Goal: Task Accomplishment & Management: Use online tool/utility

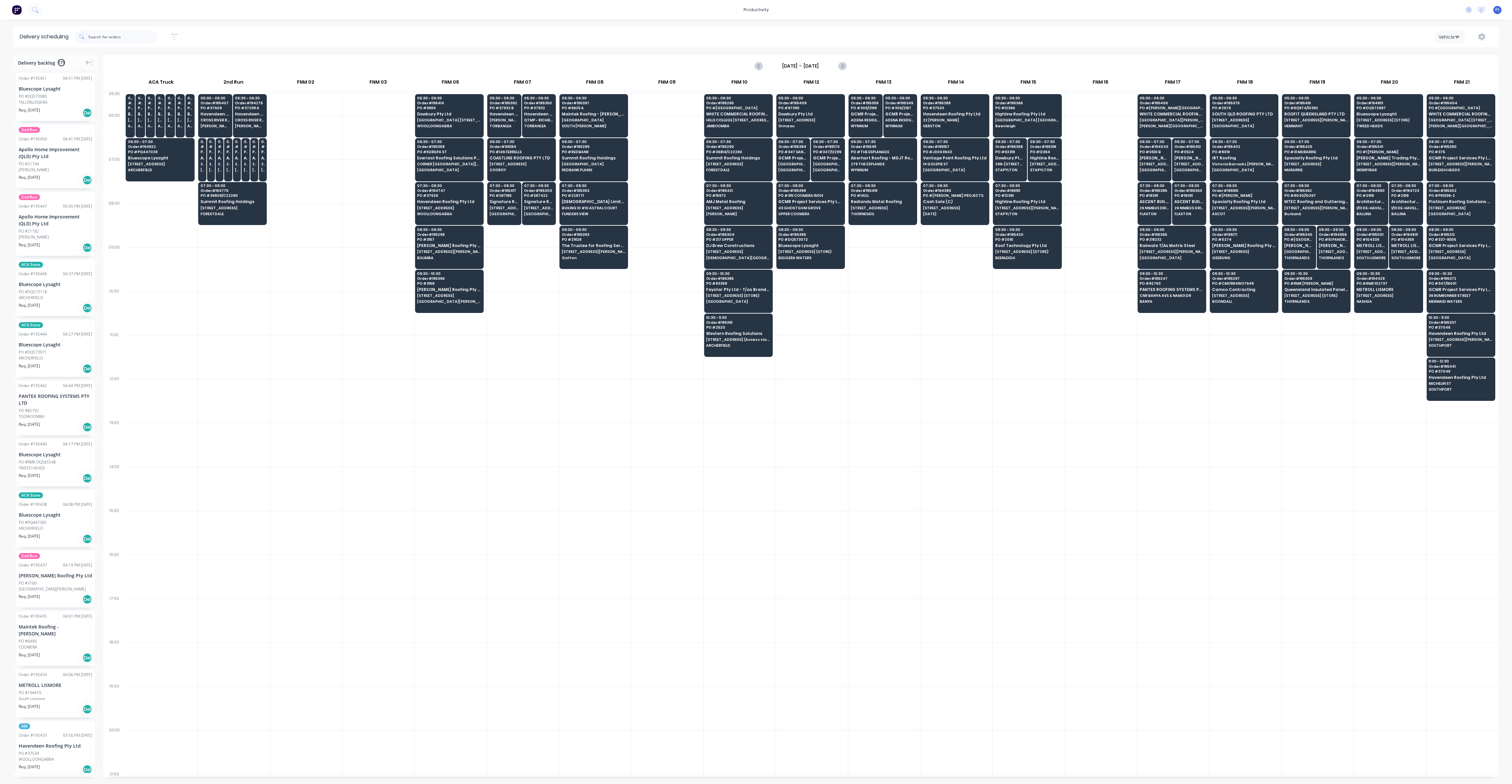
scroll to position [0, 1]
click at [743, 337] on span "[STREET_ADDRESS] (Access via [PERSON_NAME])" at bounding box center [738, 339] width 63 height 4
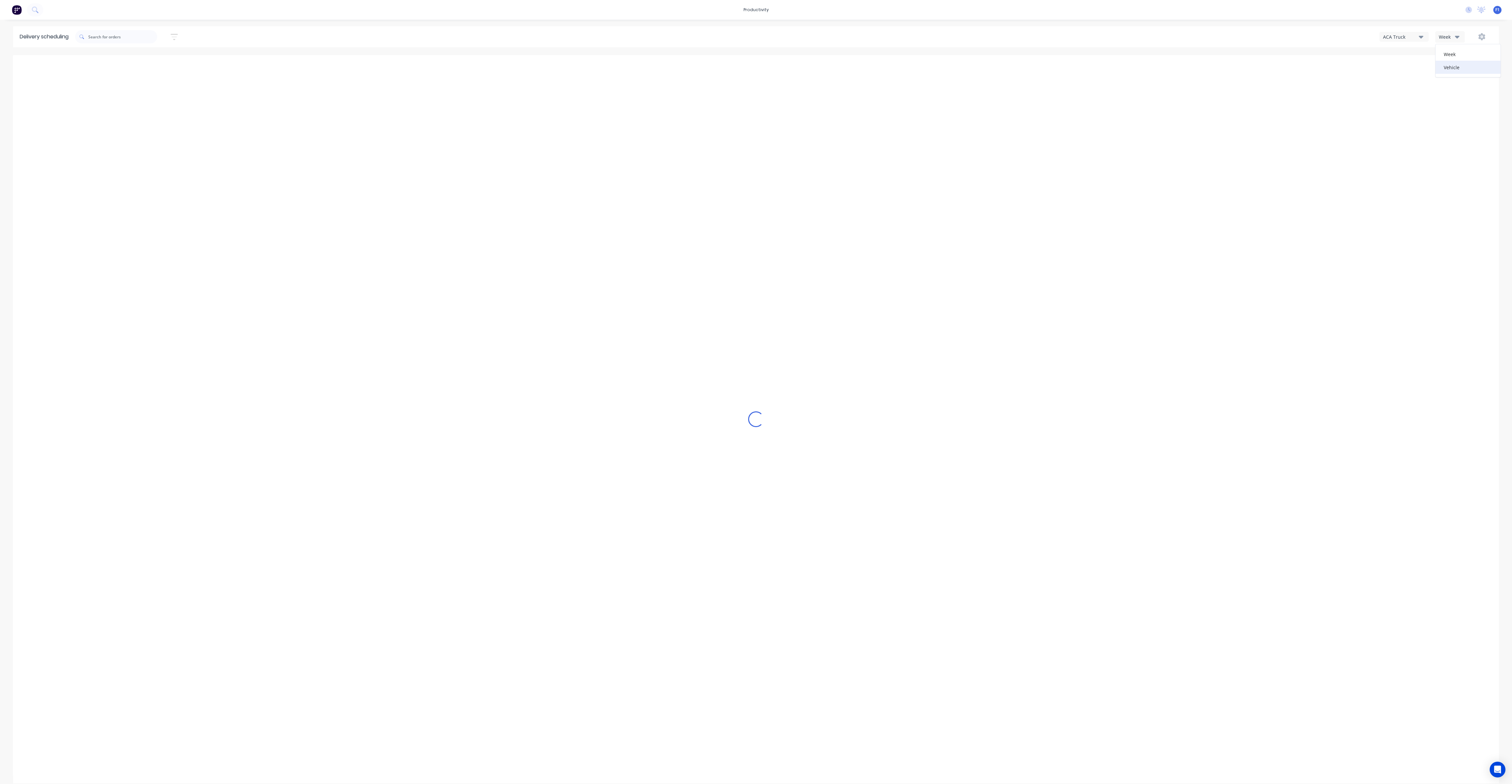
click at [1449, 66] on div "Vehicle" at bounding box center [1468, 67] width 65 height 13
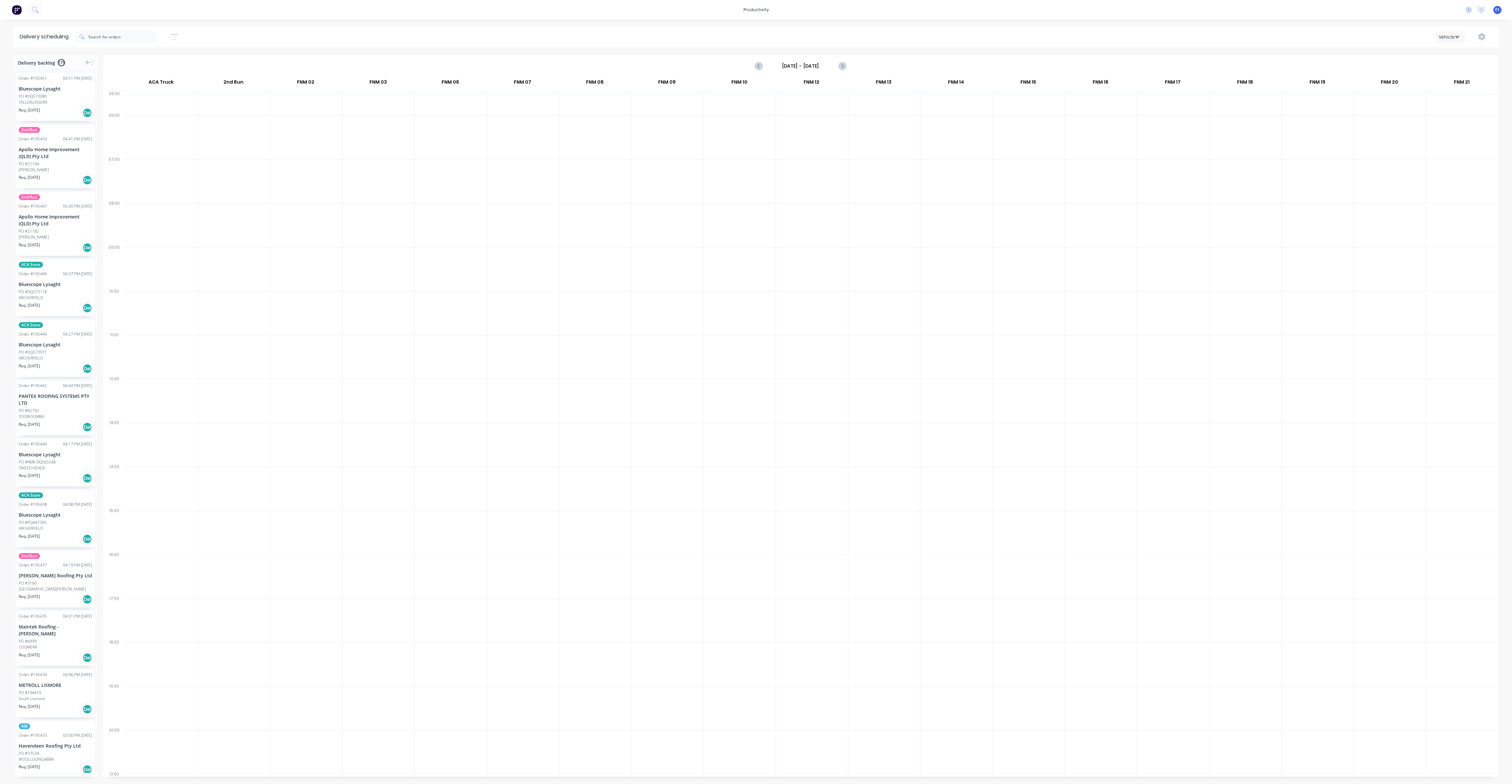
click at [828, 60] on div "Sunday - 12/10/25" at bounding box center [801, 66] width 1394 height 21
click at [829, 65] on input "Sunday - 12/10/25" at bounding box center [801, 66] width 65 height 10
click at [802, 123] on div "14" at bounding box center [804, 124] width 10 height 10
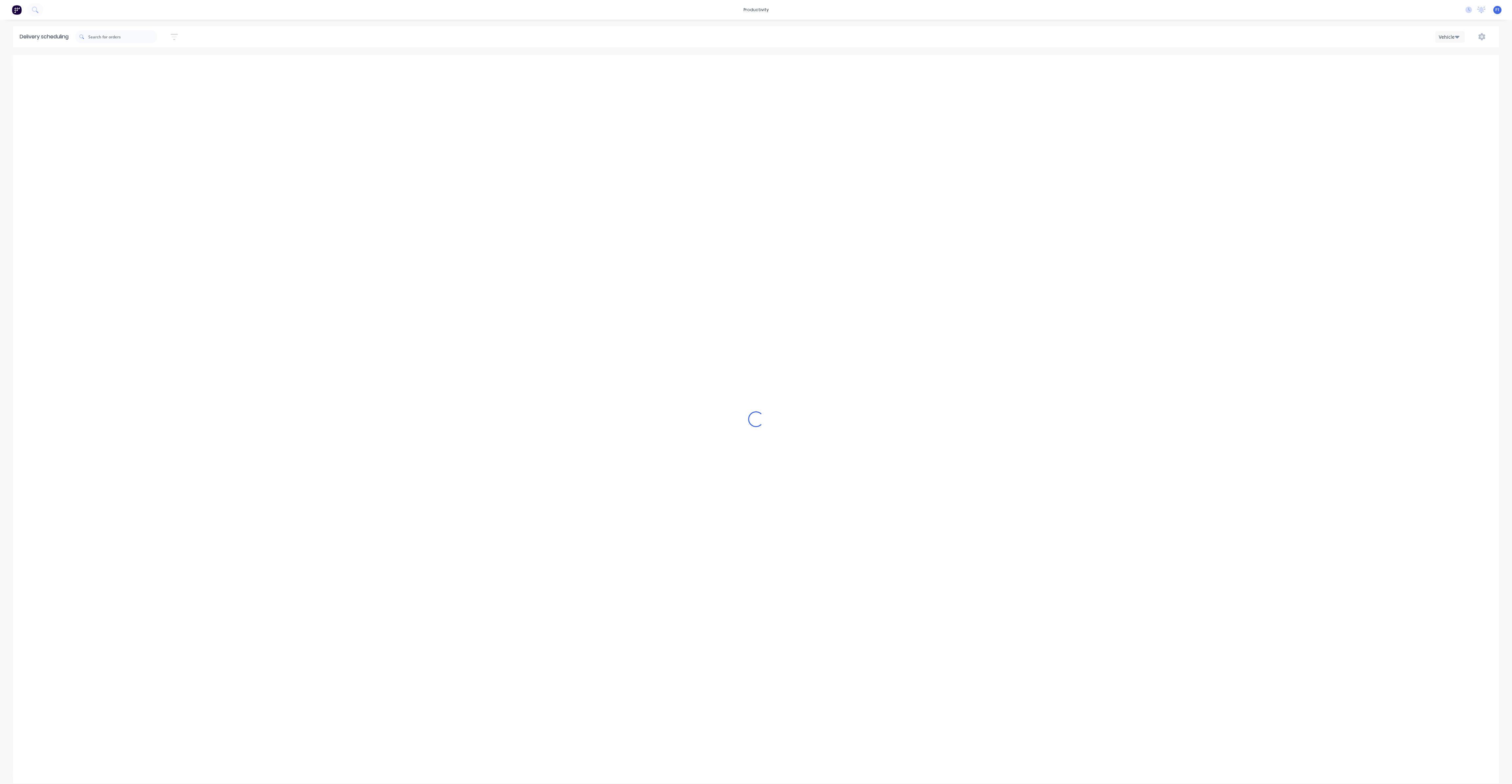
type input "[DATE] - [DATE]"
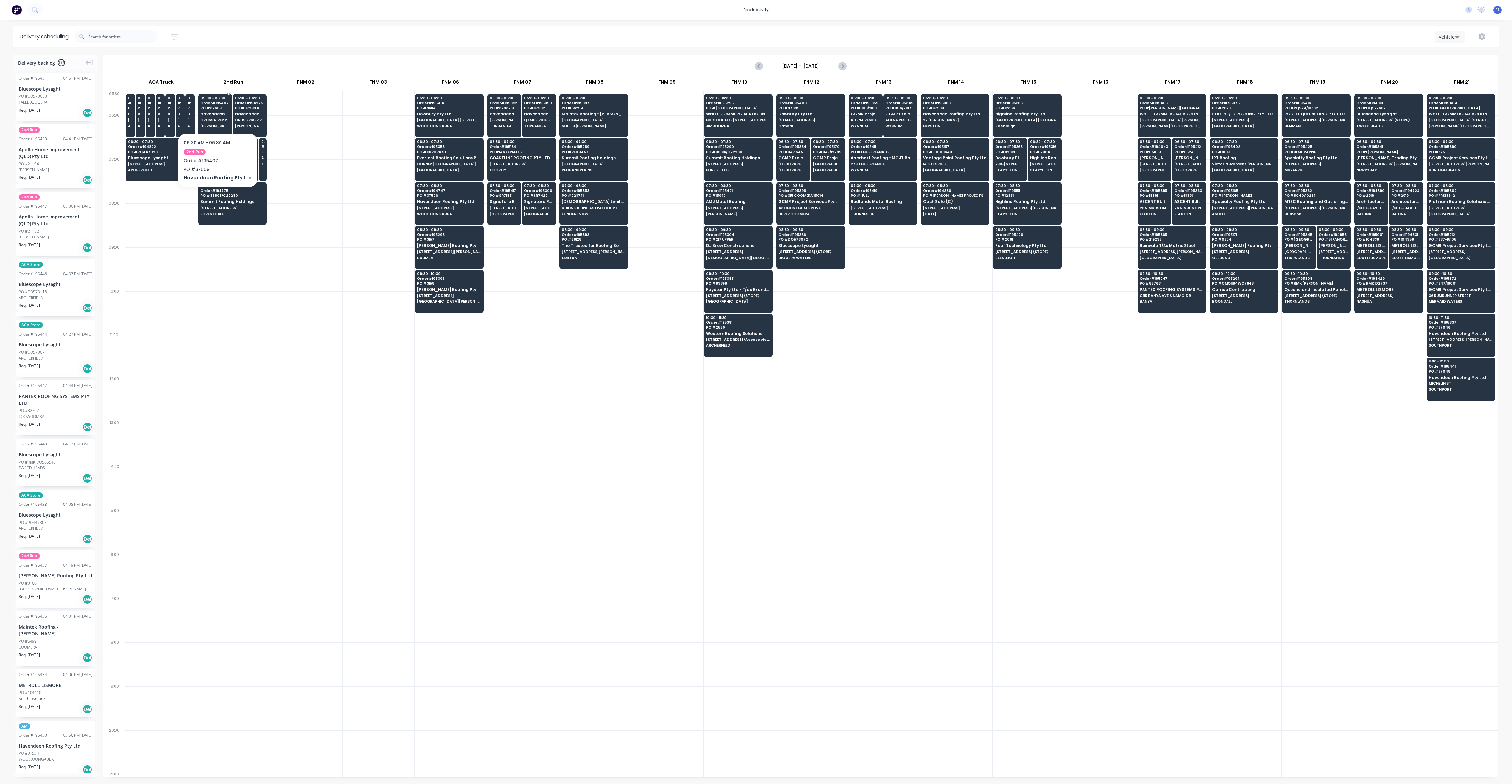
click at [215, 116] on span "Havendeen Roofing Pty Ltd" at bounding box center [215, 114] width 29 height 4
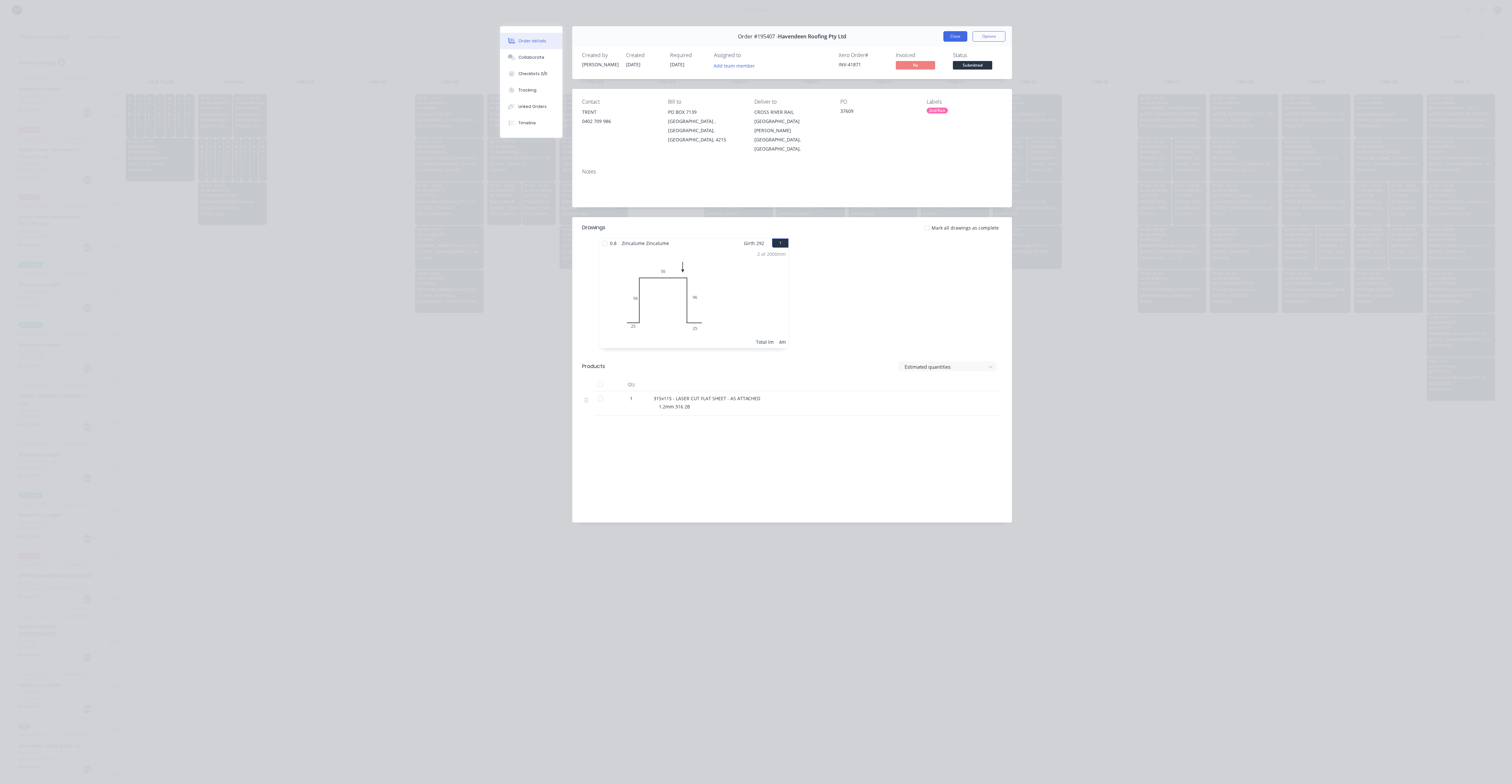
drag, startPoint x: 955, startPoint y: 42, endPoint x: 954, endPoint y: 38, distance: 4.1
click at [954, 40] on div "Order #195407 - Havendeen Roofing Pty Ltd Close Options" at bounding box center [792, 36] width 440 height 21
click at [954, 38] on button "Close" at bounding box center [955, 36] width 24 height 11
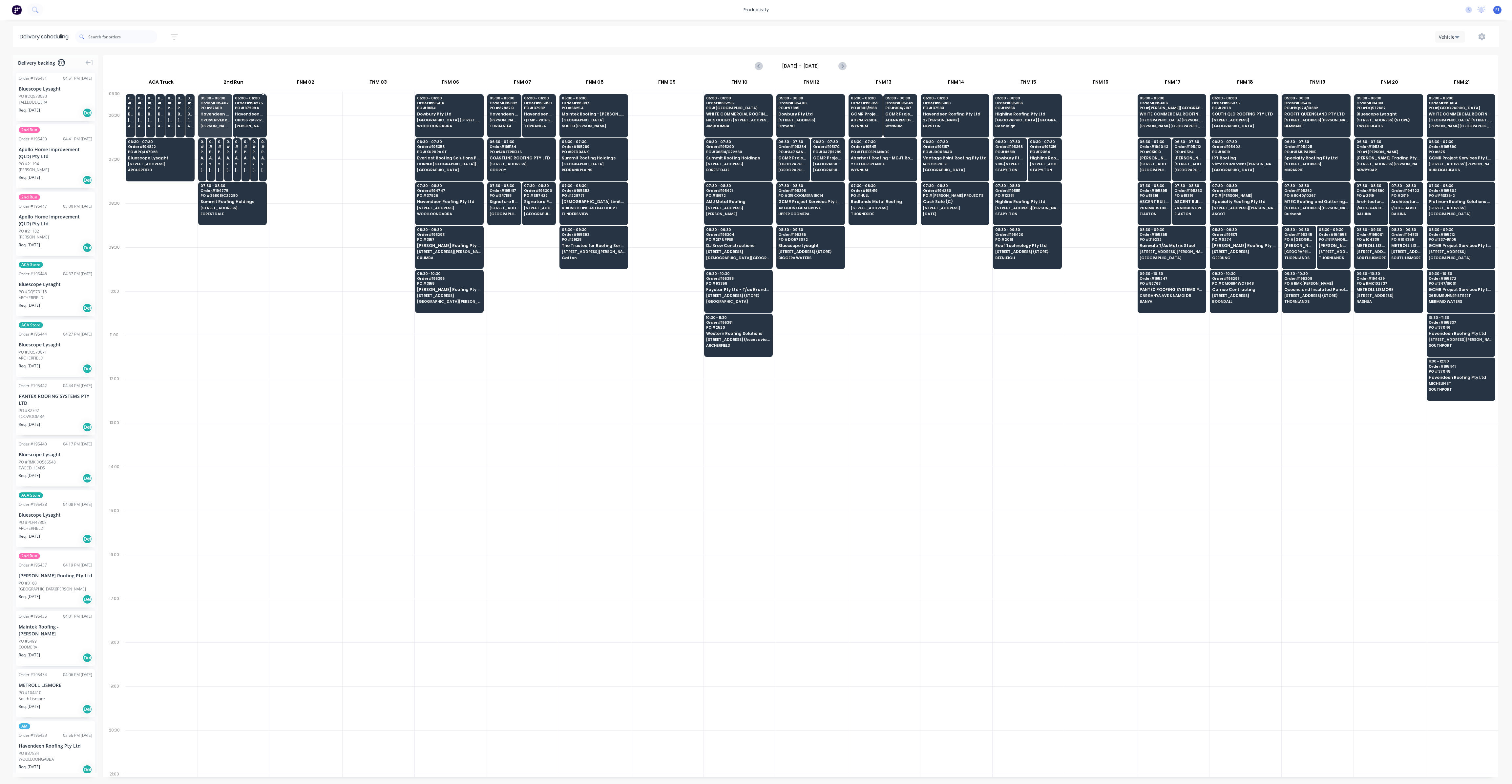
click at [249, 112] on span "Havendeen Roofing Pty Ltd" at bounding box center [249, 114] width 29 height 4
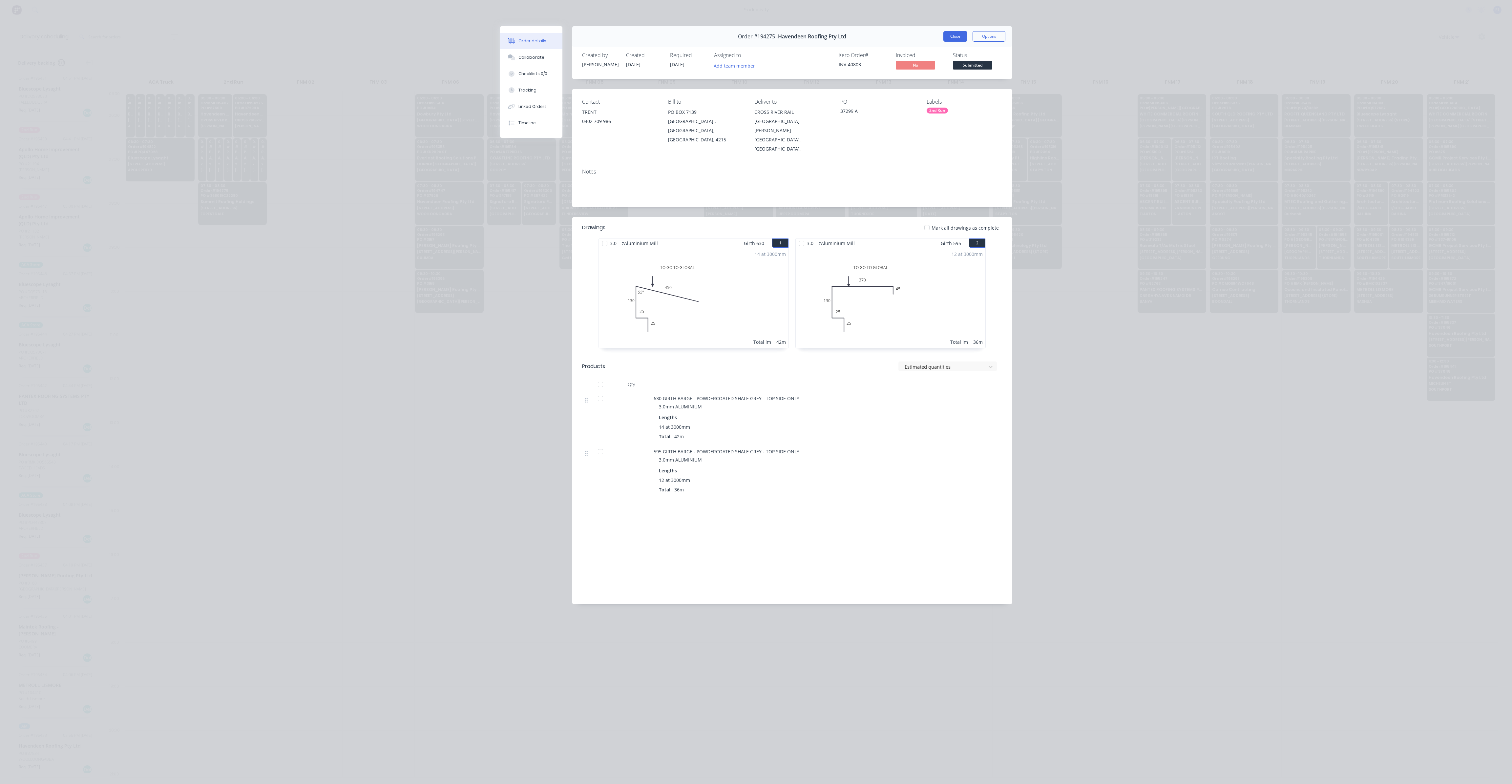
click at [949, 38] on button "Close" at bounding box center [955, 36] width 24 height 11
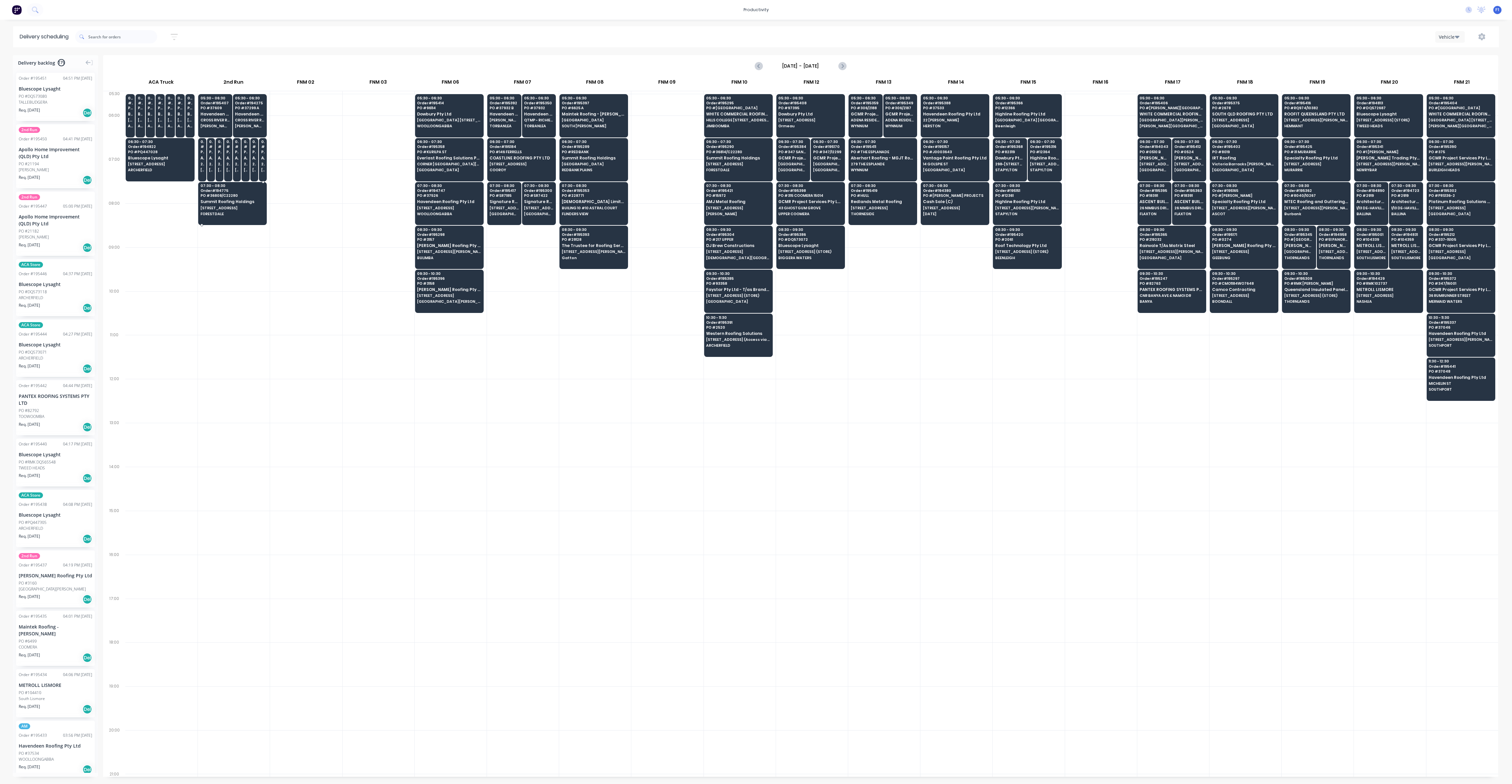
click at [208, 212] on span "FORESTDALE" at bounding box center [232, 214] width 63 height 4
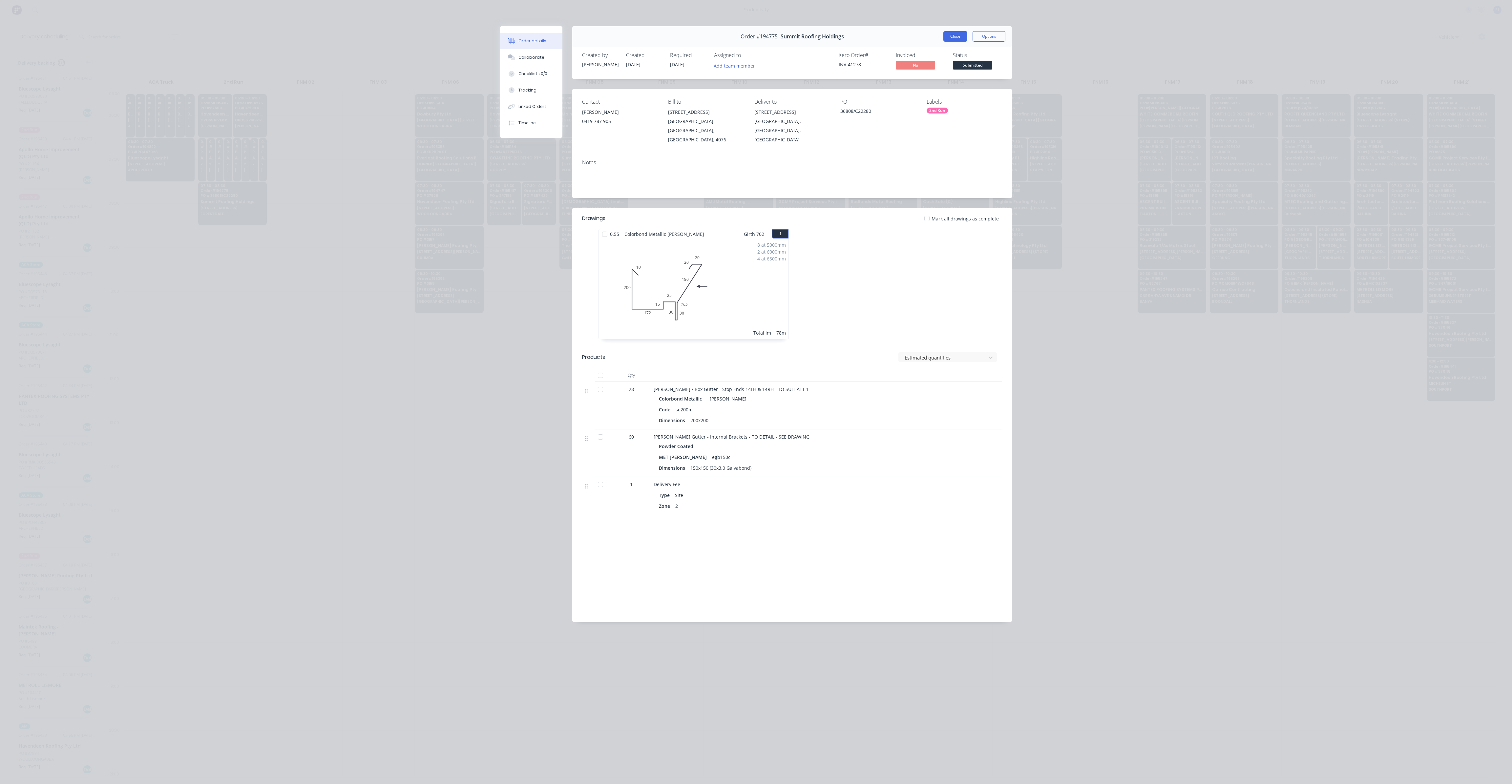
click at [952, 38] on button "Close" at bounding box center [955, 36] width 24 height 11
click at [952, 38] on div "Vehicle" at bounding box center [1136, 37] width 712 height 12
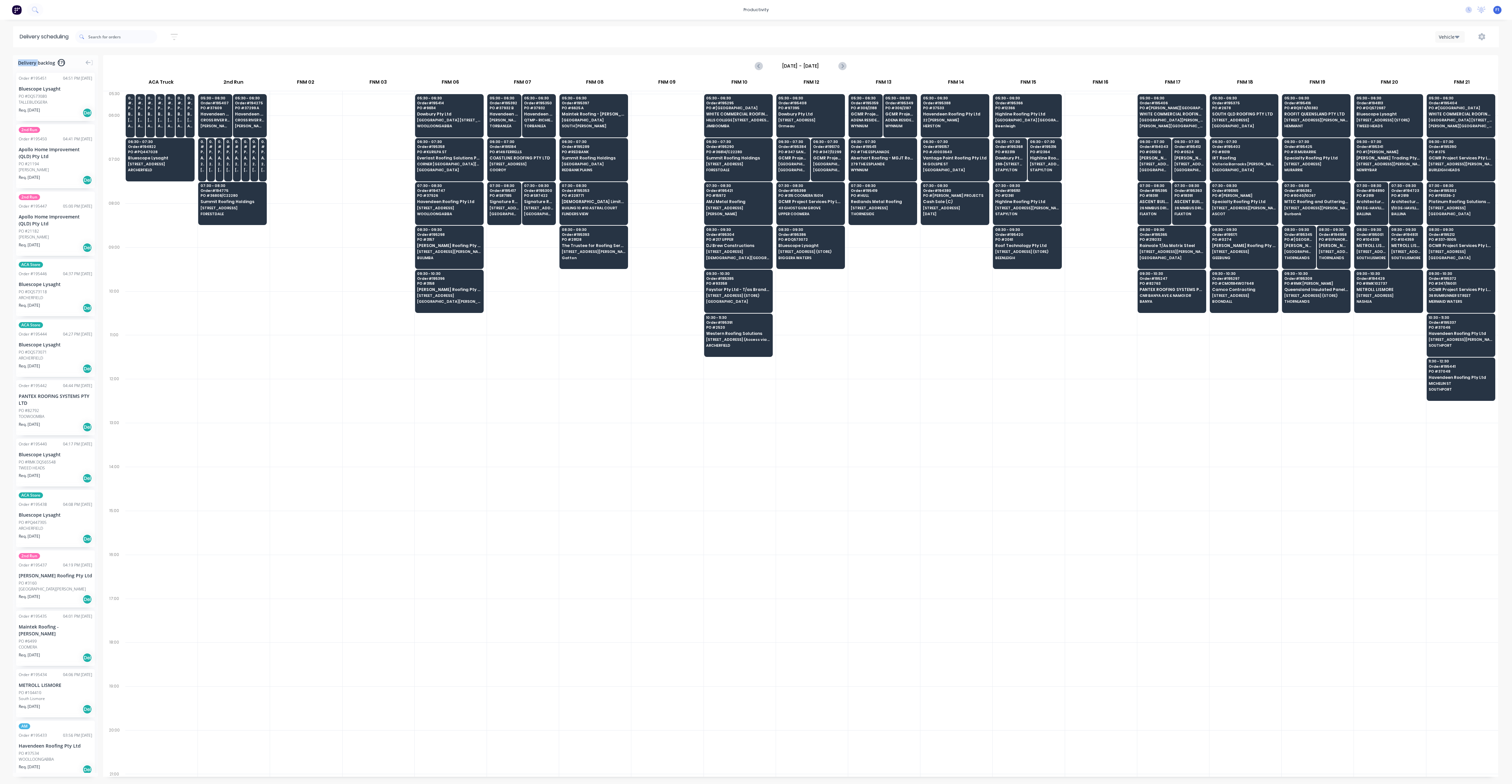
drag, startPoint x: 782, startPoint y: 568, endPoint x: 765, endPoint y: 569, distance: 17.0
click at [767, 569] on div "05:30 # 194918 PO # DQ572624 Bluescope Lysaght UNIT 4, 125 KERRY RD (STORE) ARC…" at bounding box center [812, 434] width 1373 height 685
click at [729, 154] on div "06:30 - 07:30 Order # 195290 PO # 36814/C22280 Summit Roofing Holdings 1 PARADI…" at bounding box center [738, 156] width 68 height 37
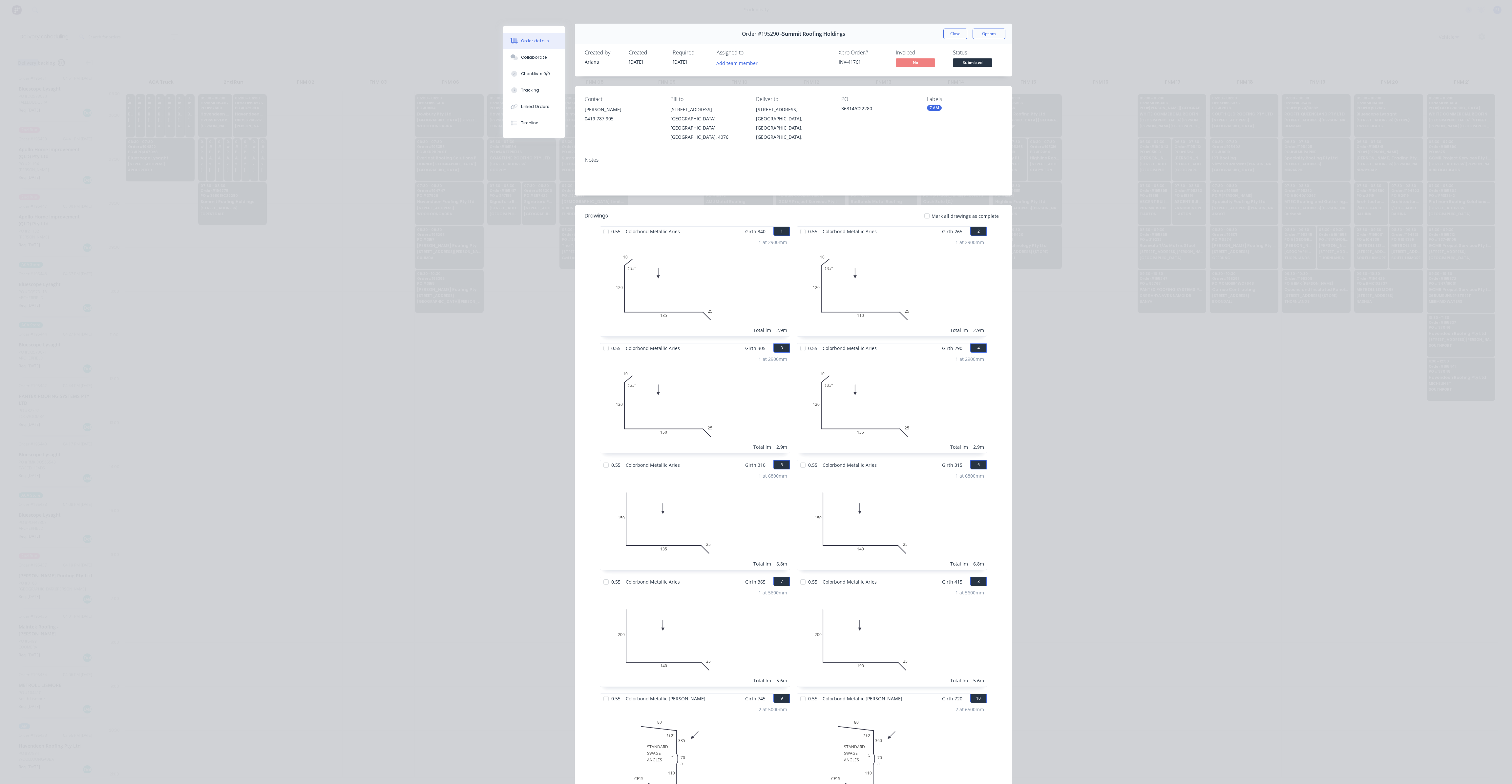
scroll to position [0, 0]
click at [953, 38] on button "Close" at bounding box center [955, 36] width 24 height 11
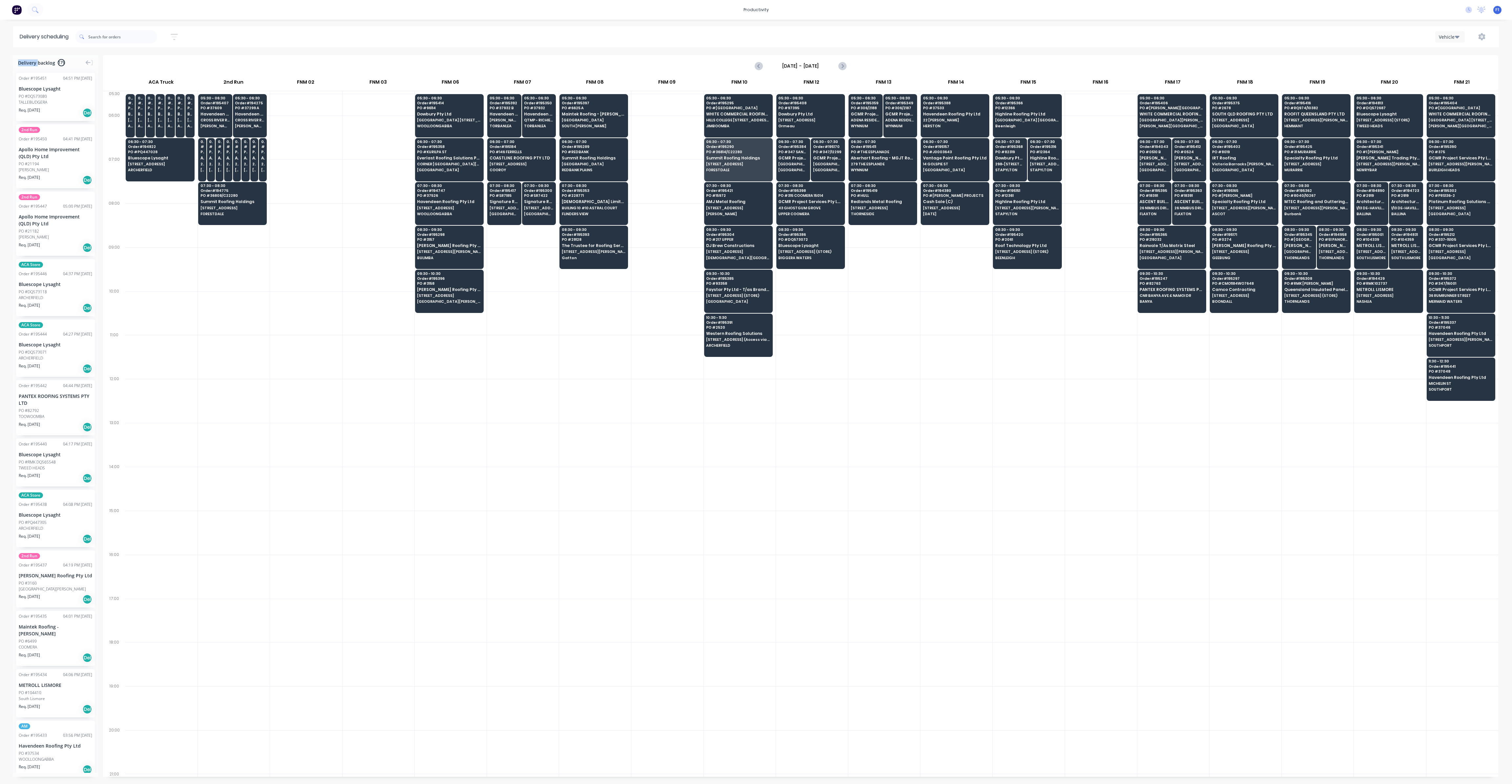
click at [946, 306] on div at bounding box center [956, 313] width 72 height 44
click at [1250, 112] on span "SOUTH QLD ROOFING PTY LTD" at bounding box center [1244, 114] width 63 height 4
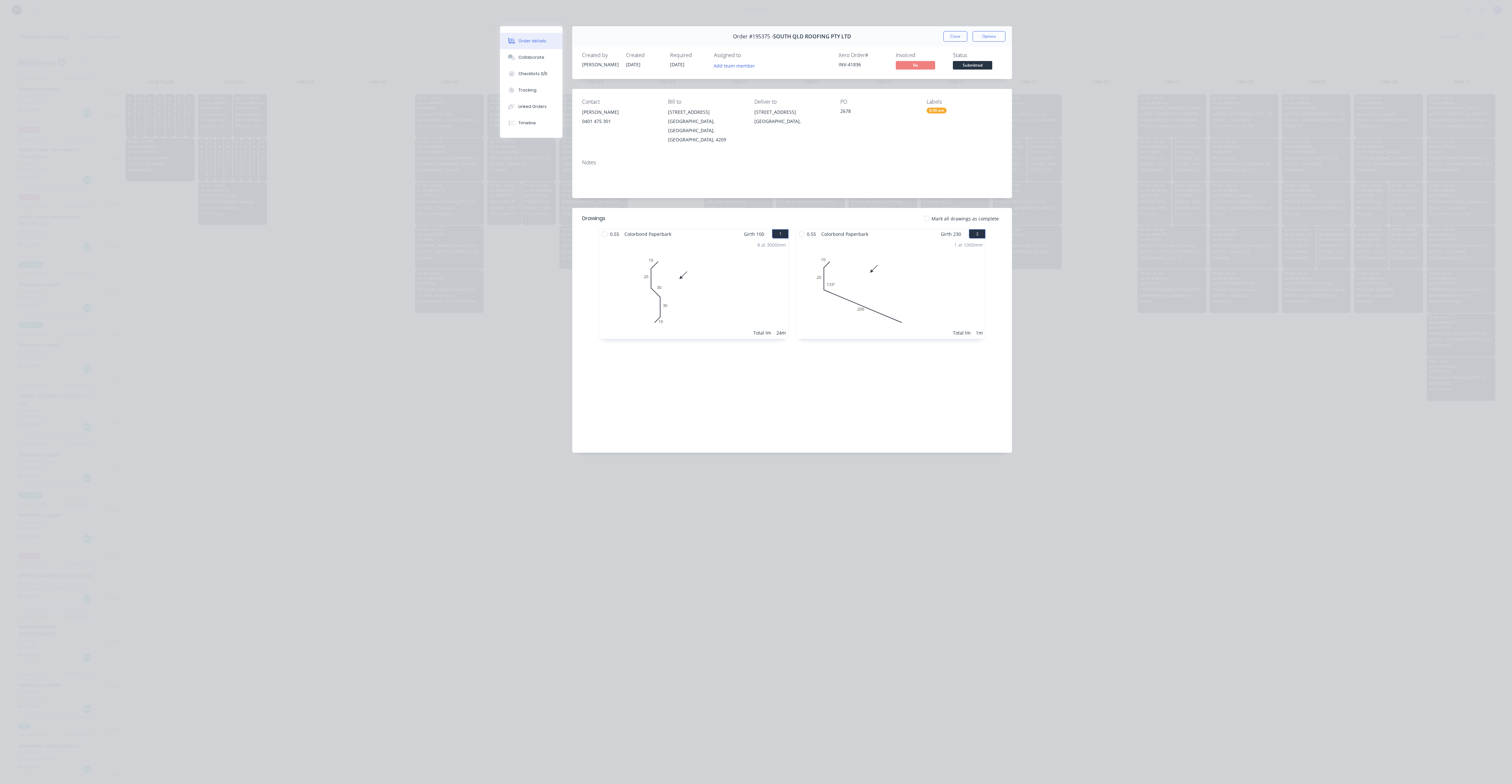
click at [966, 35] on button "Close" at bounding box center [955, 36] width 24 height 11
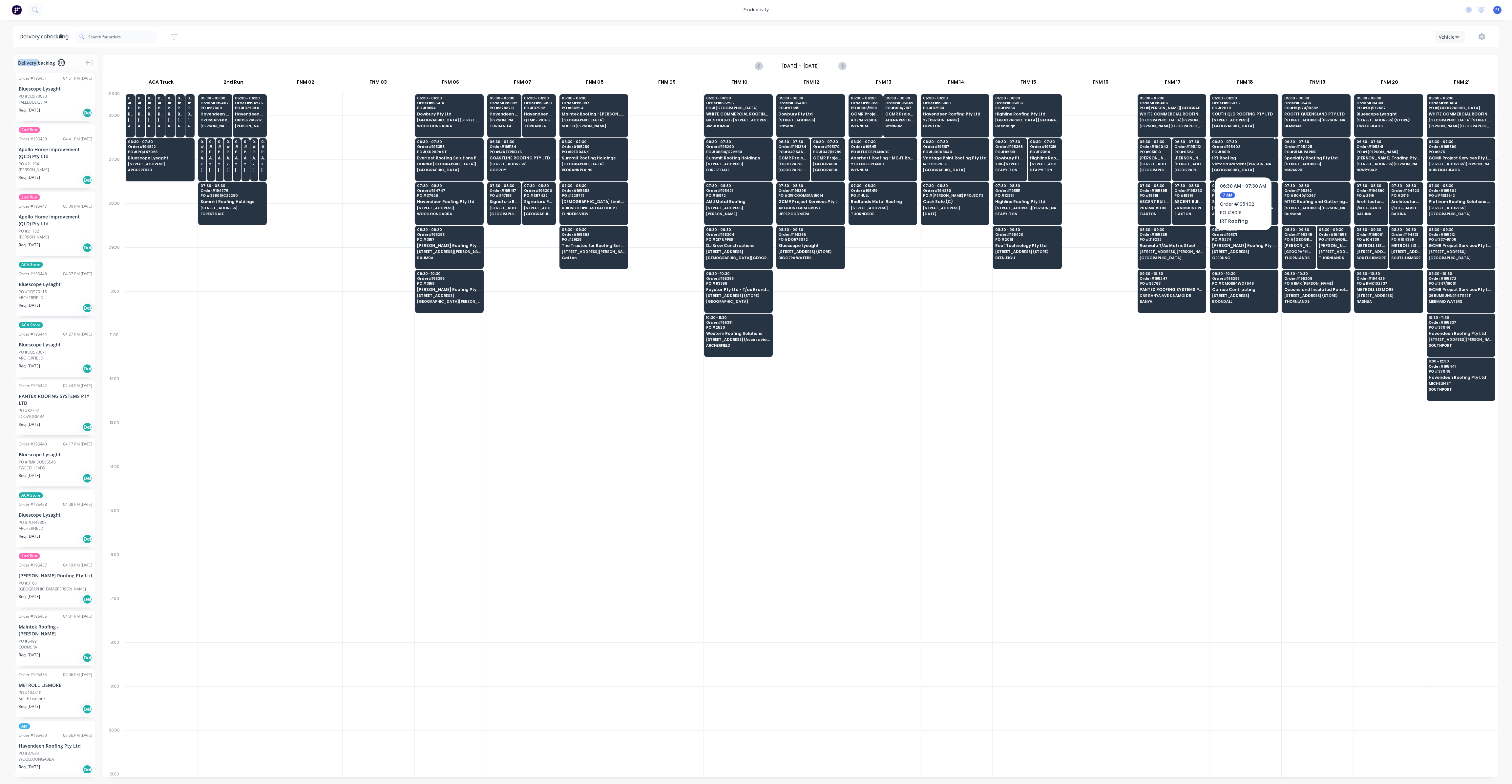
click at [1226, 160] on span "IRT Roofing" at bounding box center [1244, 158] width 63 height 4
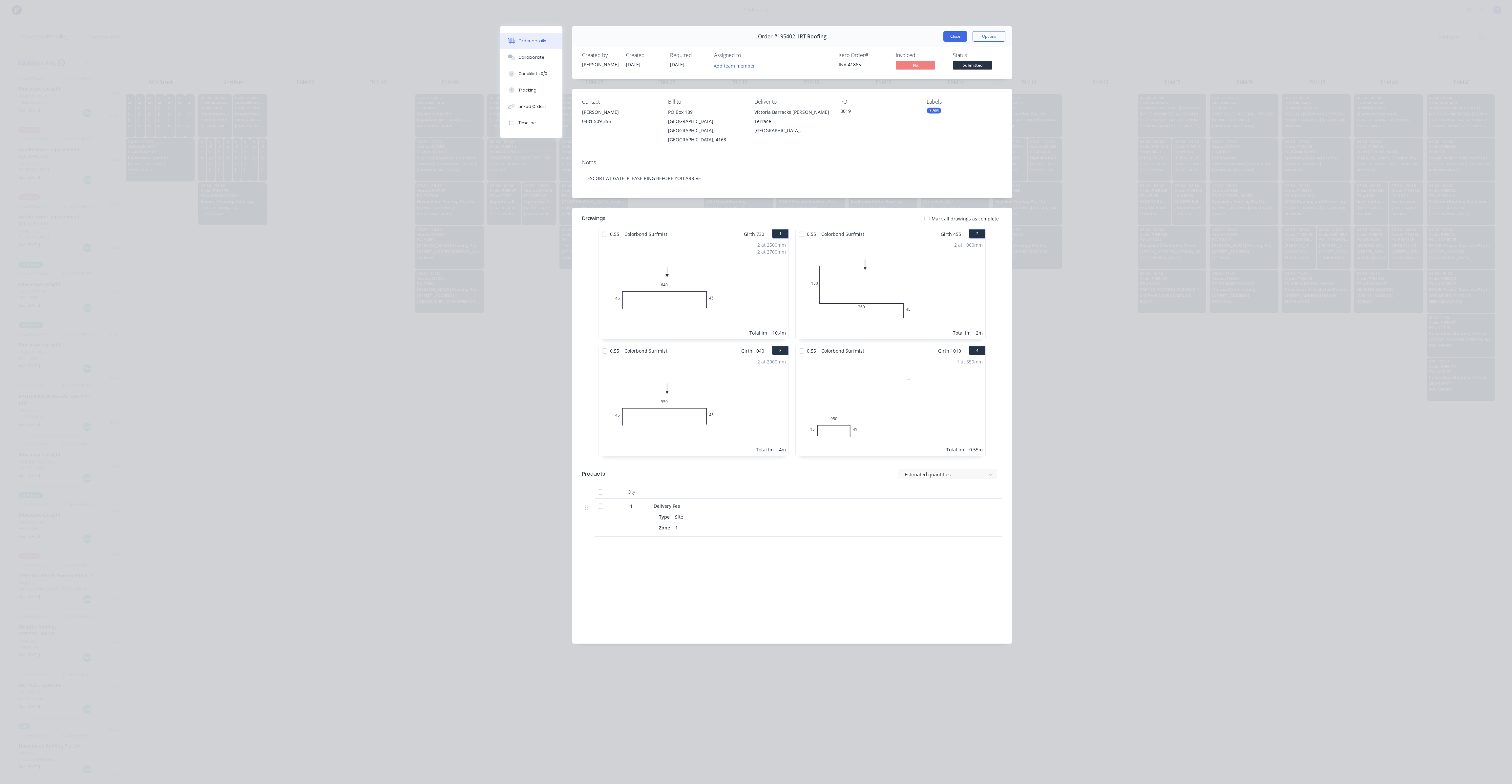
click at [956, 35] on button "Close" at bounding box center [955, 36] width 24 height 11
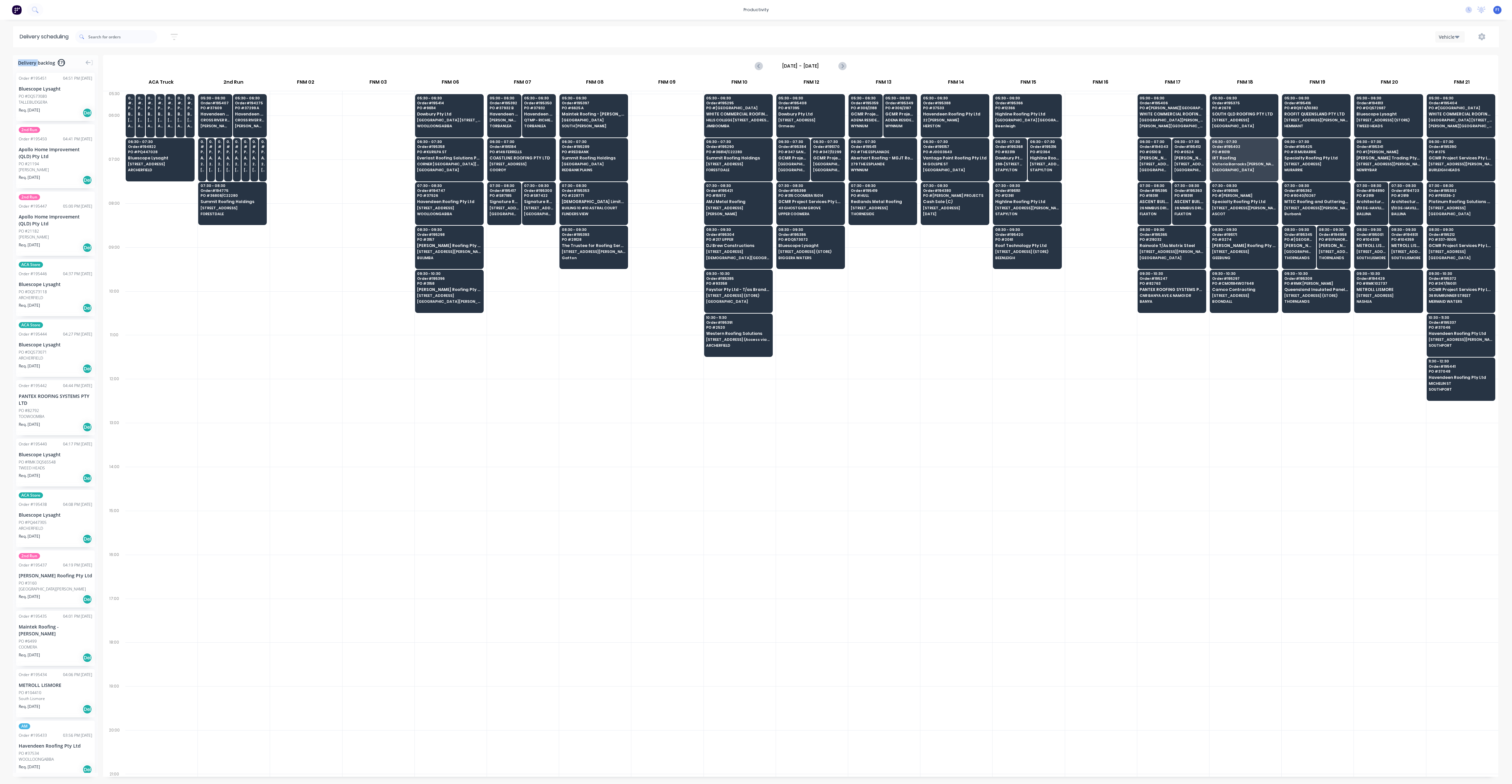
click at [938, 376] on div "05:30 - 06:30 Order # 195388 PO # 37533 Havendeen Roofing Pty Ltd 22 GARRICK TC…" at bounding box center [956, 434] width 72 height 680
click at [502, 123] on div "05:30 - 06:30 Order # 195392 PO # 37932 B Havendeen Roofing Pty Ltd BRUCE HWY *…" at bounding box center [504, 112] width 33 height 37
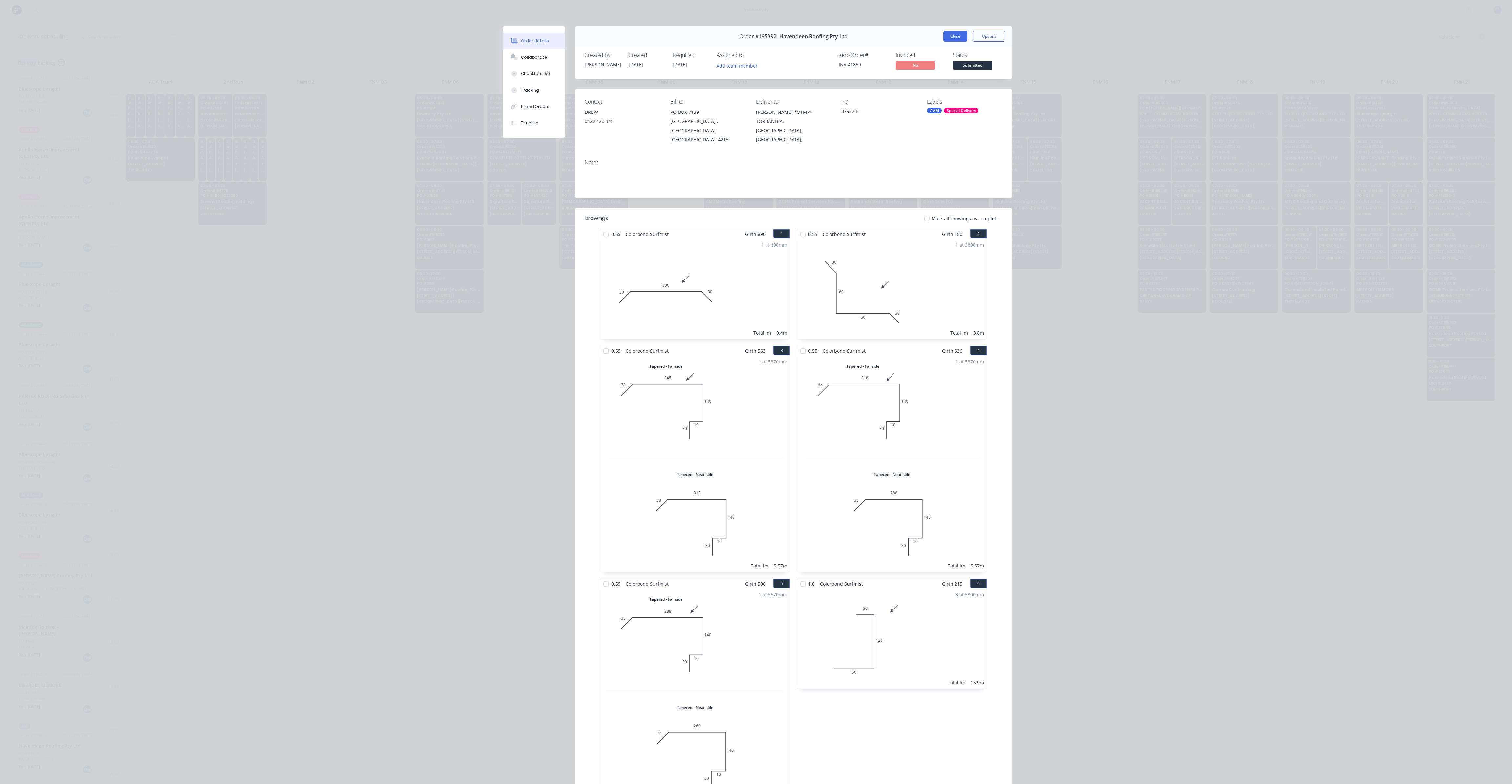
click at [953, 38] on button "Close" at bounding box center [955, 36] width 24 height 11
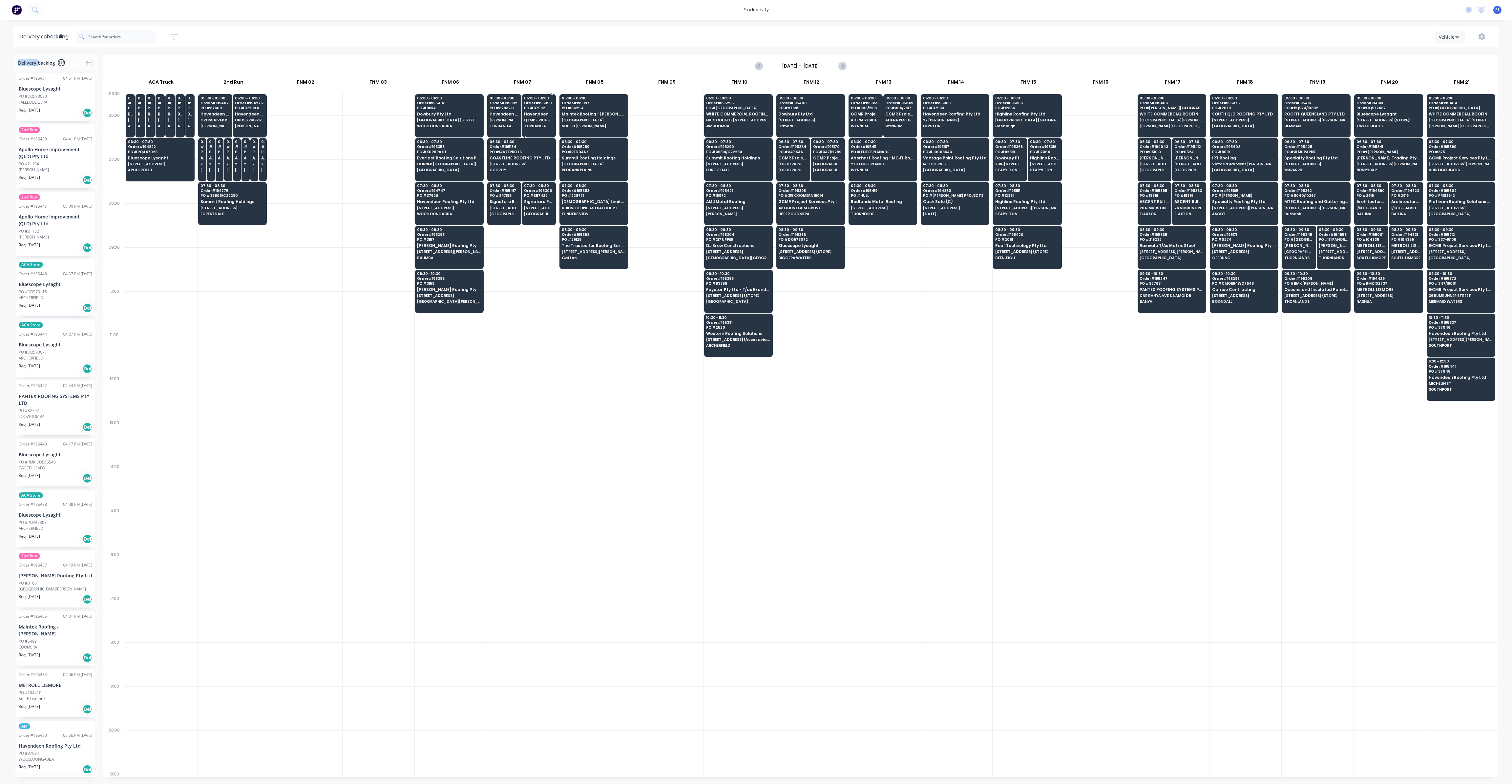
click at [544, 124] on div "05:30 - 06:30 Order # 195350 PO # 37932 Havendeen Roofing Pty Ltd QTMP - RICHIE…" at bounding box center [539, 112] width 33 height 37
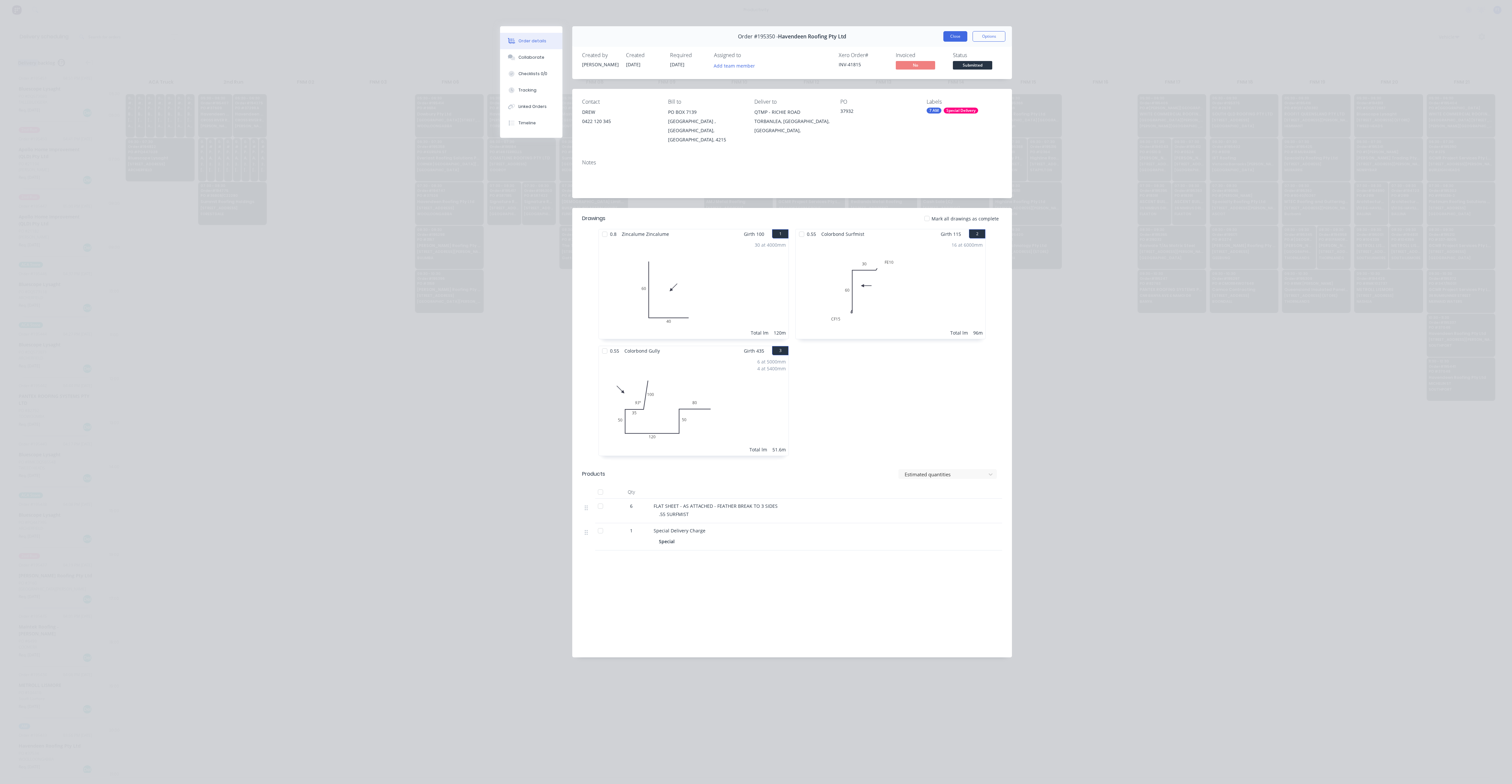
click at [947, 40] on button "Close" at bounding box center [955, 36] width 24 height 11
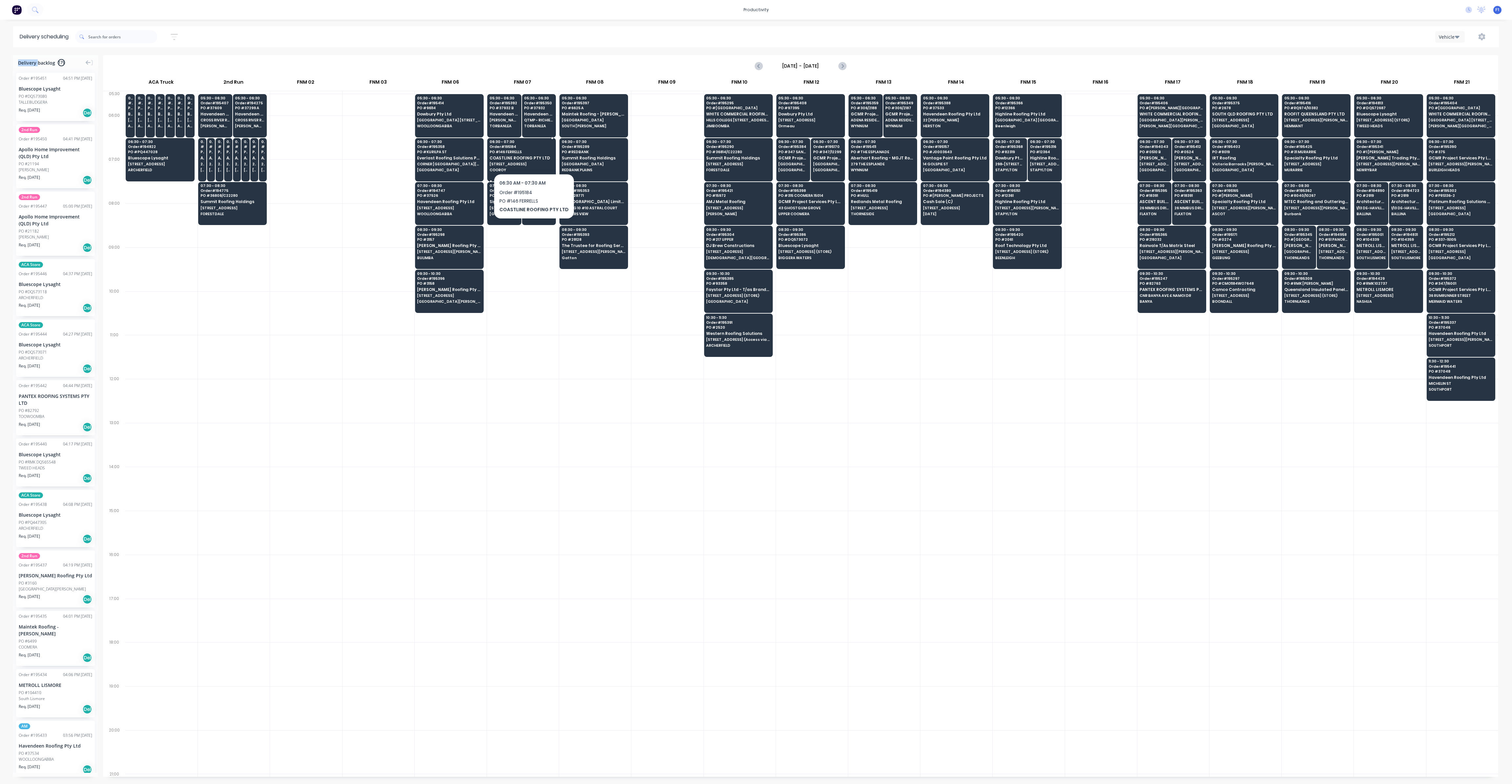
click at [532, 157] on span "COASTLINE ROOFING PTY LTD" at bounding box center [521, 158] width 63 height 4
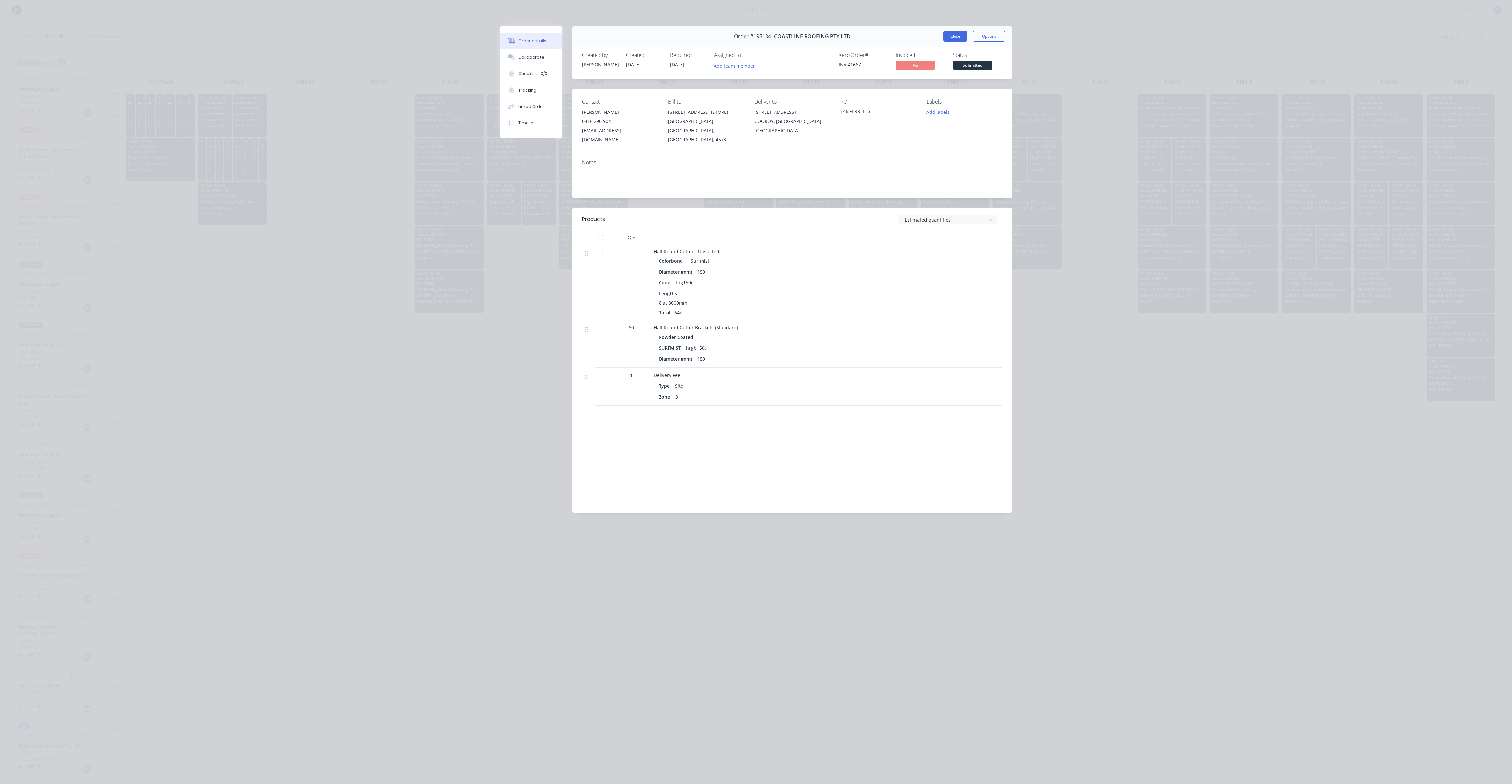
click at [950, 36] on button "Close" at bounding box center [955, 36] width 24 height 11
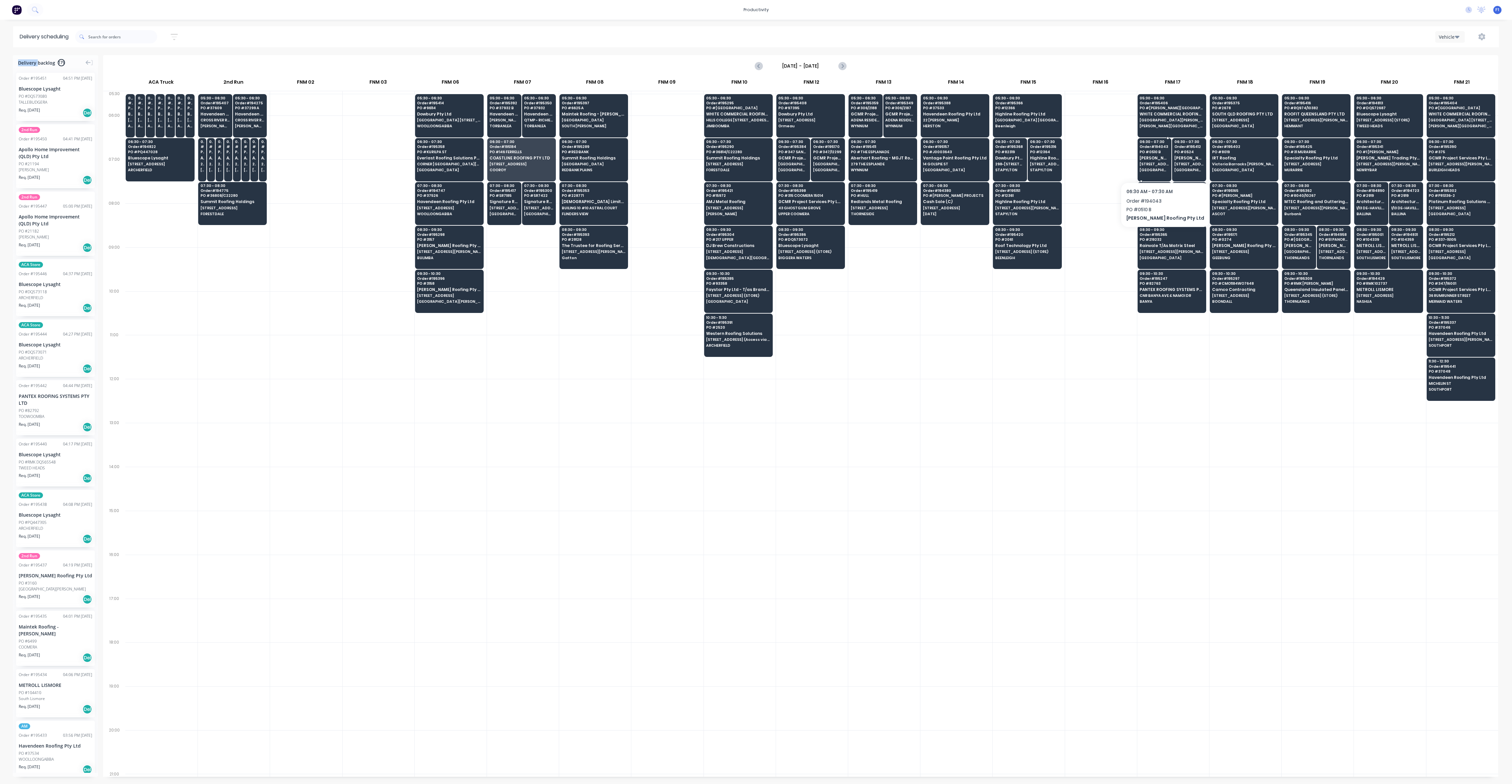
click at [1154, 165] on span "[STREET_ADDRESS][PERSON_NAME]" at bounding box center [1155, 164] width 29 height 4
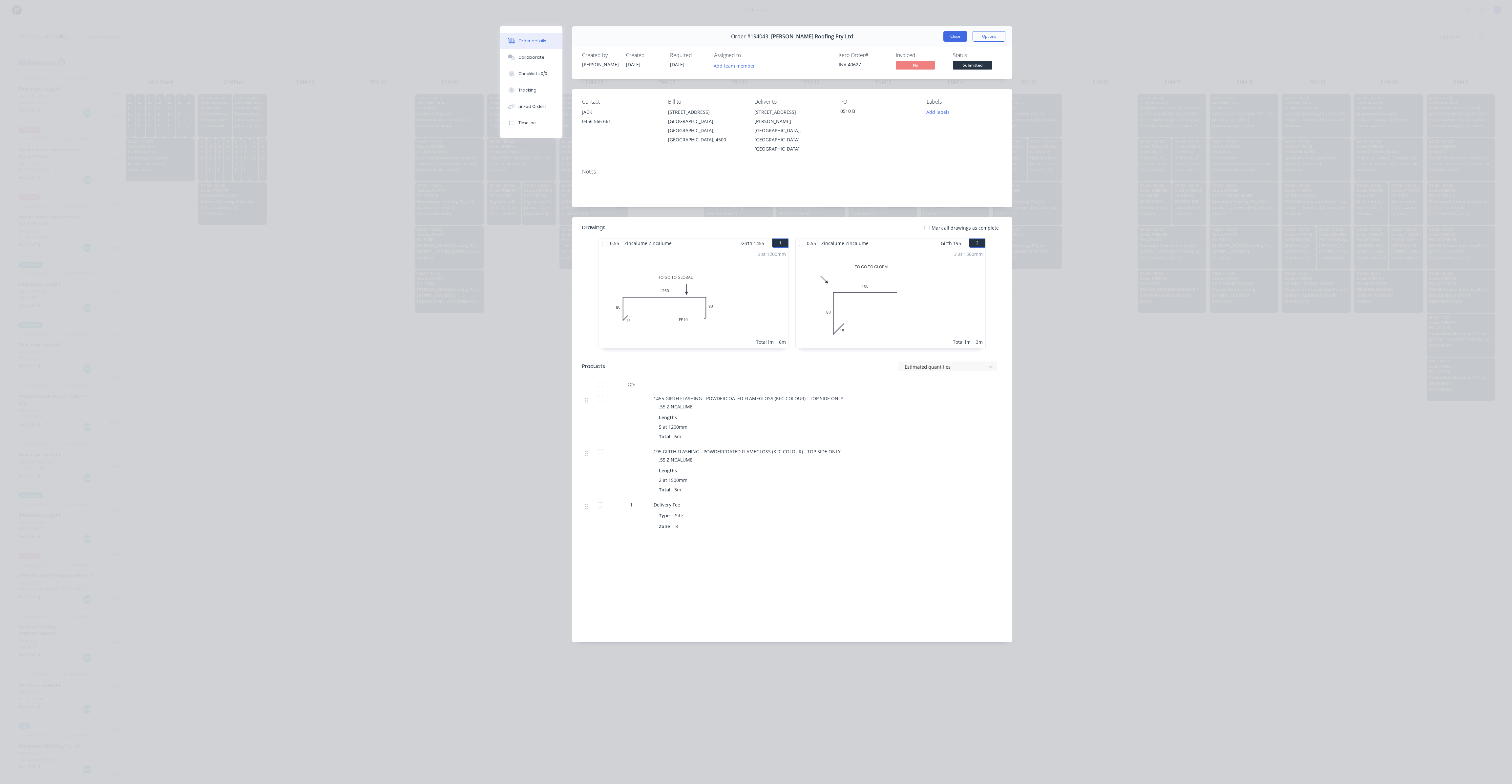
click at [950, 41] on button "Close" at bounding box center [955, 36] width 24 height 11
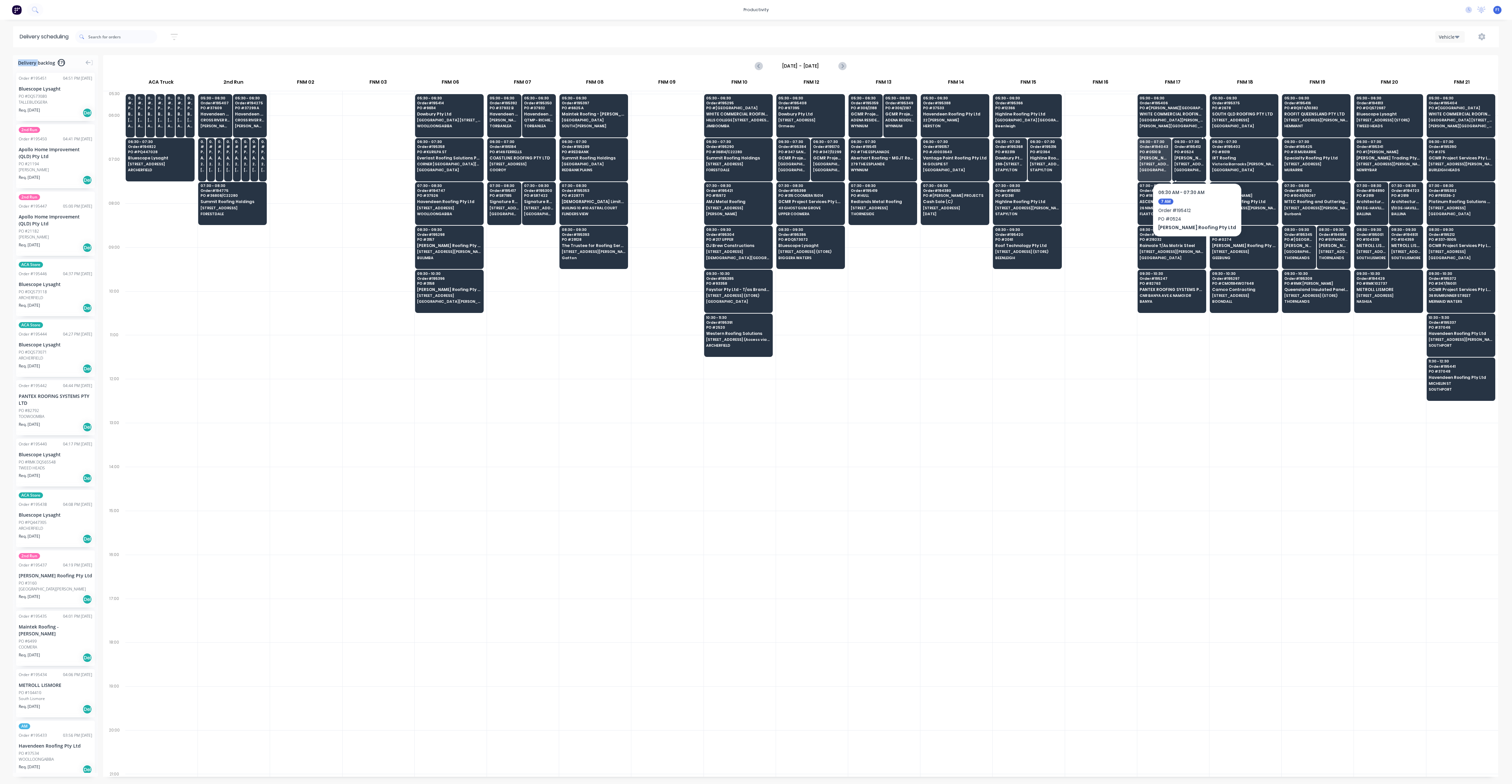
click at [1186, 163] on span "[STREET_ADDRESS][PERSON_NAME]" at bounding box center [1189, 164] width 29 height 4
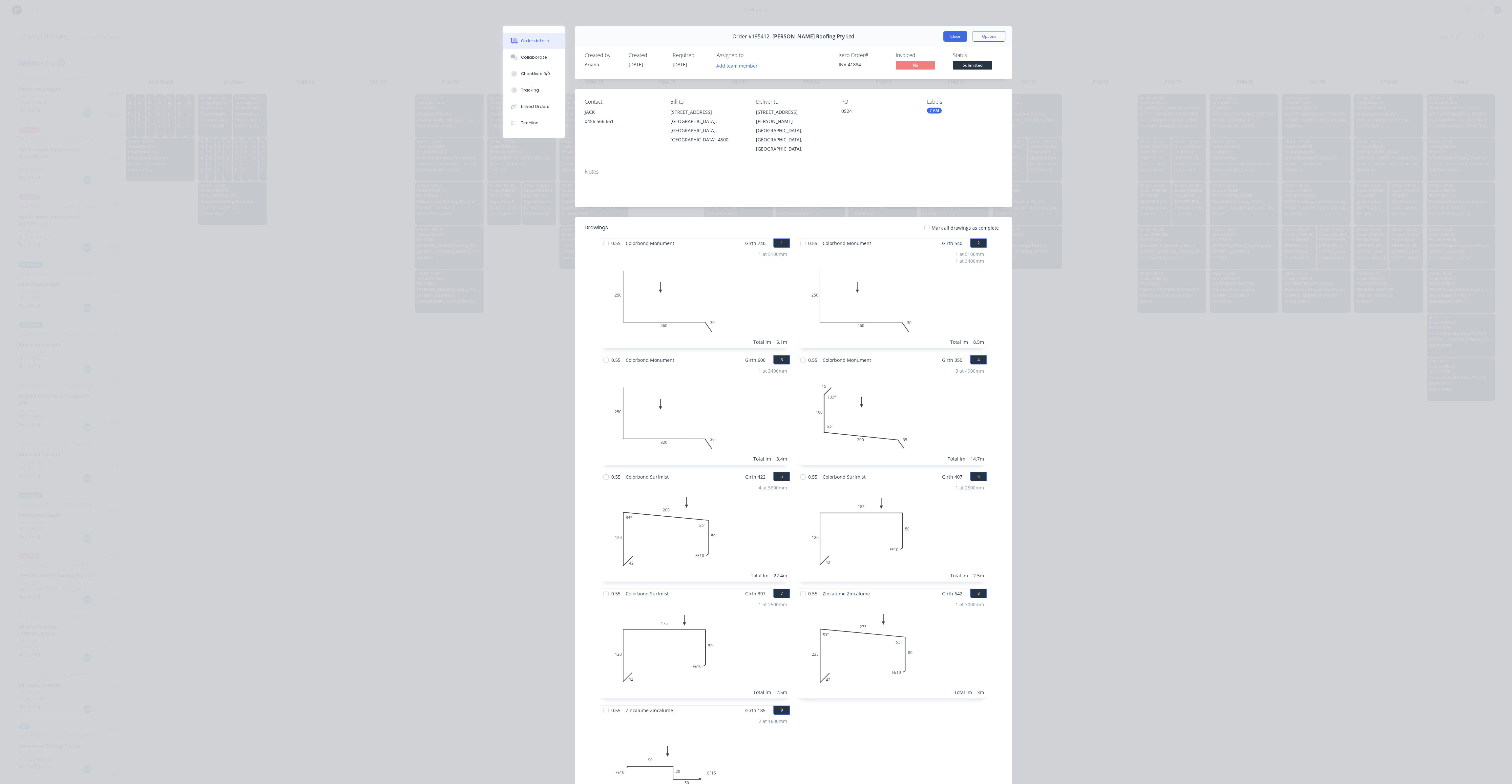
click at [957, 38] on button "Close" at bounding box center [955, 36] width 24 height 11
